Goal: Task Accomplishment & Management: Use online tool/utility

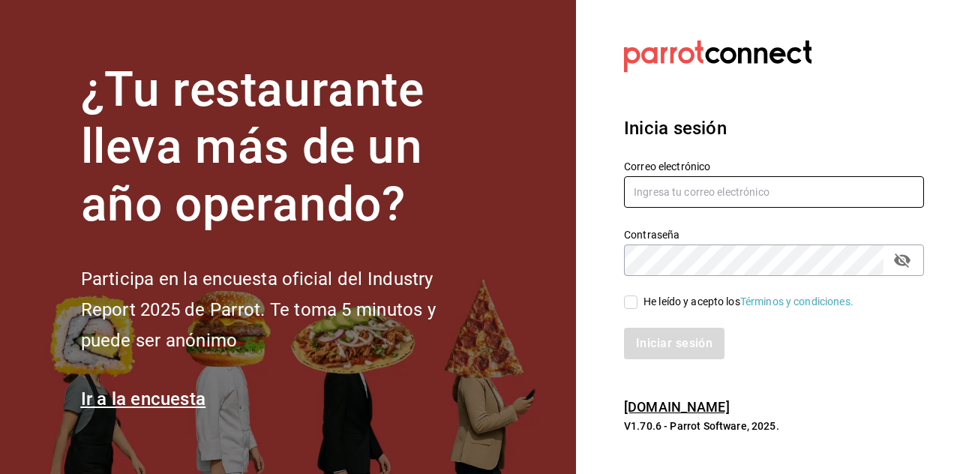
type input "[PERSON_NAME][EMAIL_ADDRESS][DOMAIN_NAME]"
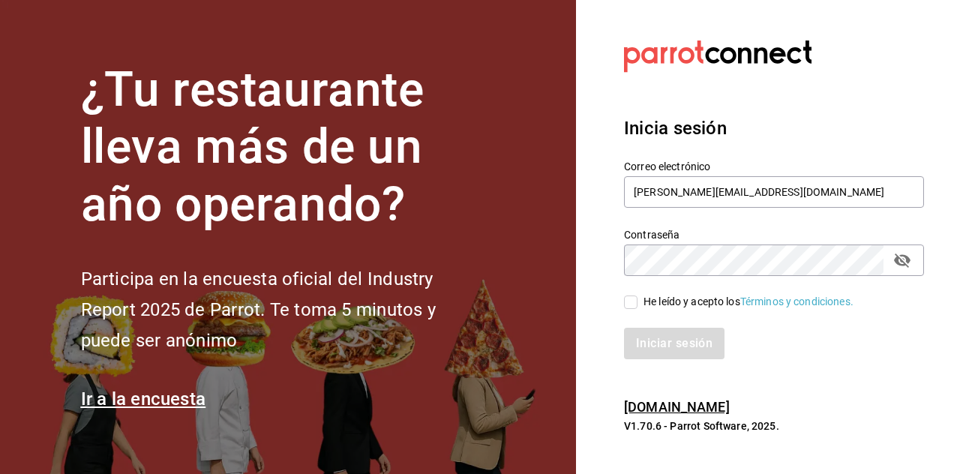
click at [628, 309] on label "He leído y acepto los Términos y condiciones." at bounding box center [739, 302] width 230 height 16
click at [628, 309] on input "He leído y acepto los Términos y condiciones." at bounding box center [631, 303] width 14 height 14
checkbox input "true"
click at [662, 344] on button "Iniciar sesión" at bounding box center [675, 344] width 102 height 32
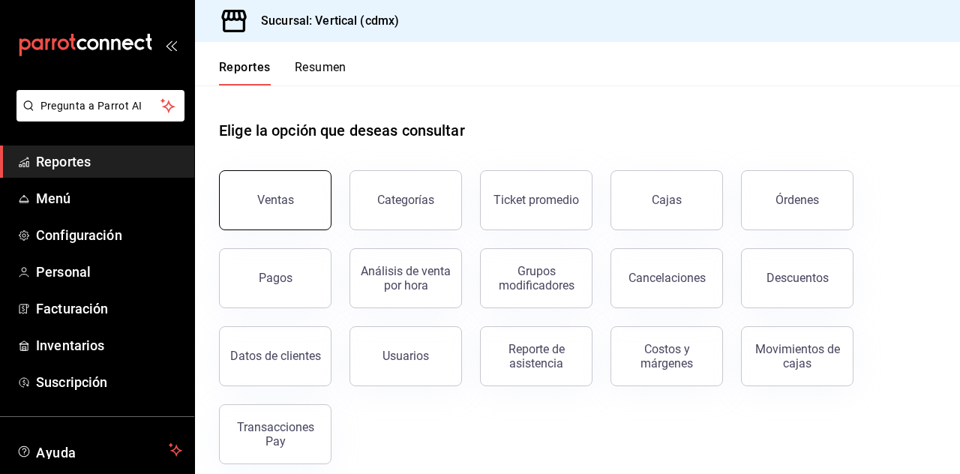
click at [298, 176] on button "Ventas" at bounding box center [275, 200] width 113 height 60
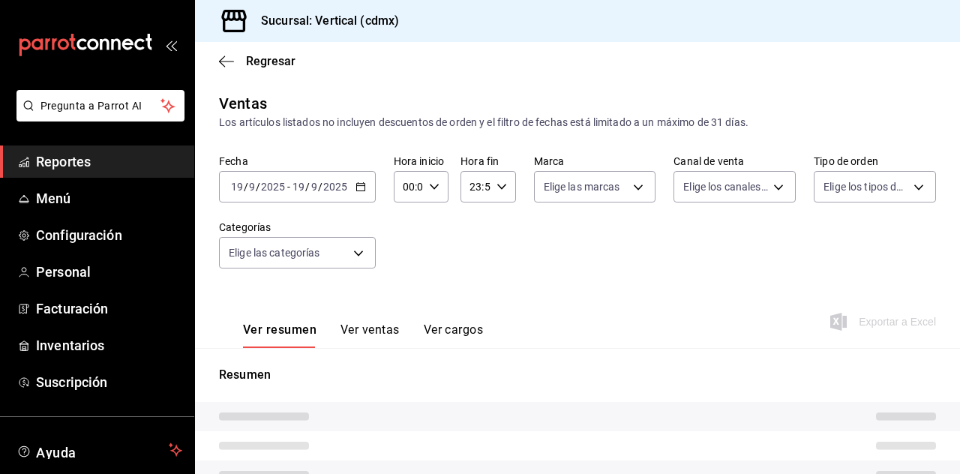
click at [364, 191] on icon "button" at bounding box center [361, 187] width 11 height 11
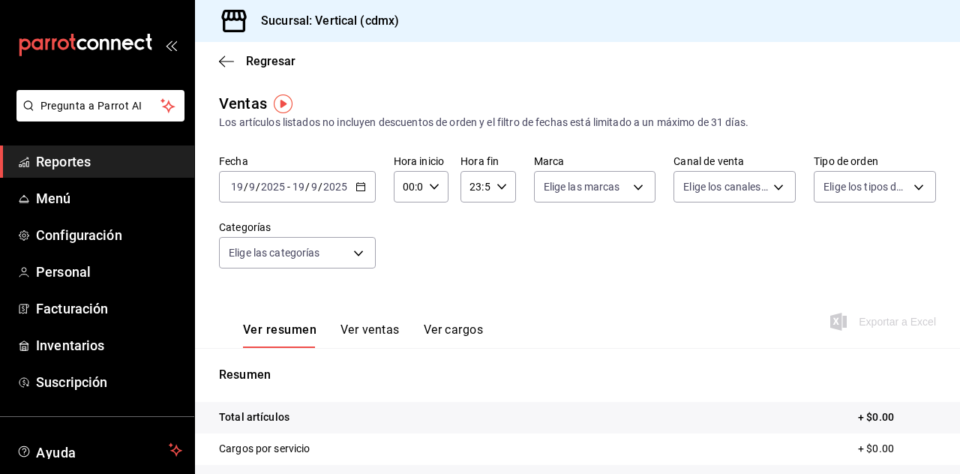
click at [361, 179] on div "[DATE] [DATE] - [DATE] [DATE]" at bounding box center [297, 187] width 157 height 32
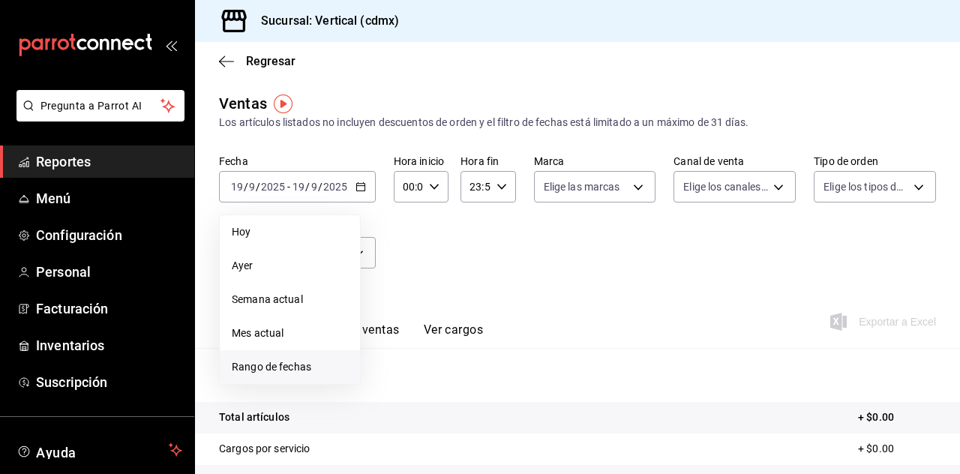
click at [299, 367] on span "Rango de fechas" at bounding box center [290, 367] width 116 height 16
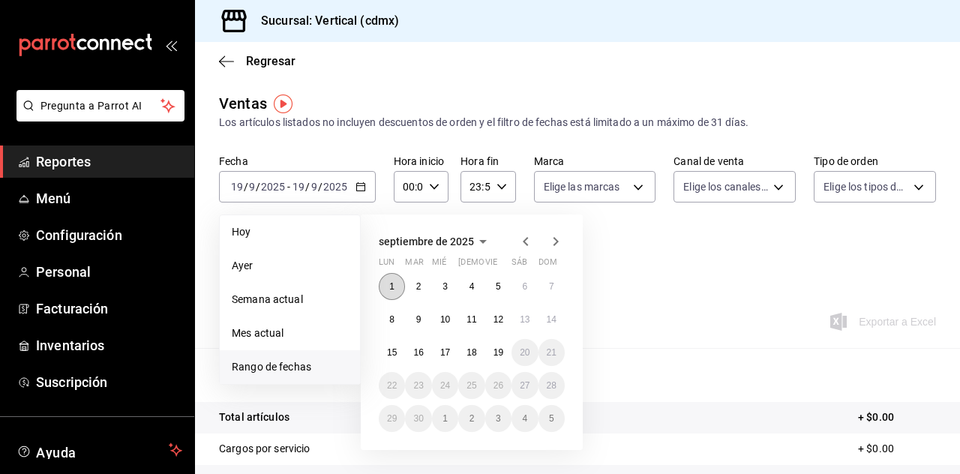
click at [387, 290] on button "1" at bounding box center [392, 286] width 26 height 27
click at [560, 323] on button "14" at bounding box center [552, 319] width 26 height 27
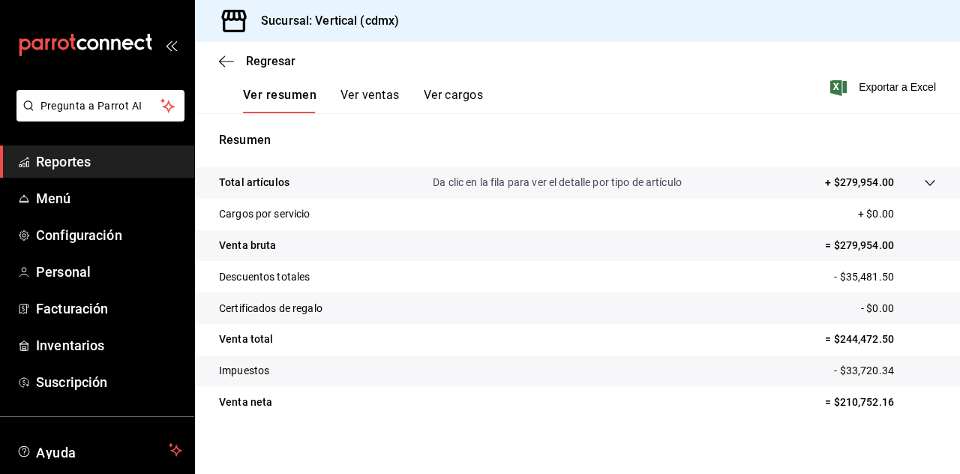
scroll to position [236, 0]
